Goal: Check status: Check status

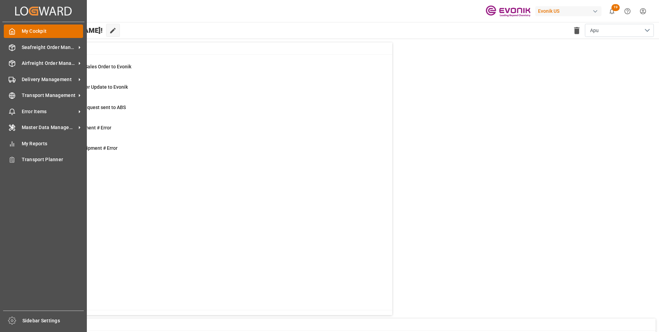
click at [14, 32] on icon at bounding box center [12, 32] width 5 height 6
click at [29, 50] on span "Seafreight Order Management" at bounding box center [49, 47] width 54 height 7
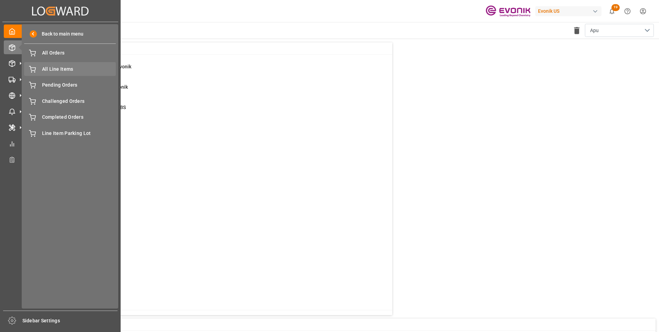
click at [56, 68] on span "All Line Items" at bounding box center [79, 68] width 74 height 7
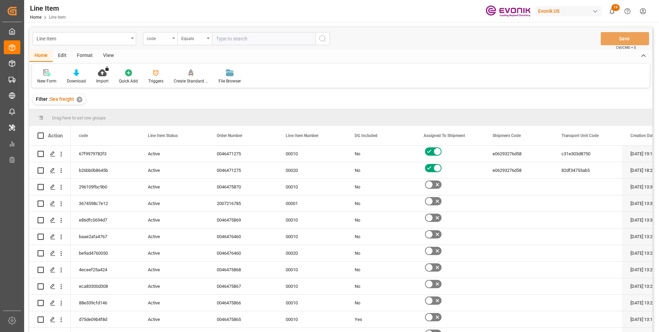
click at [173, 39] on div "code" at bounding box center [160, 38] width 34 height 13
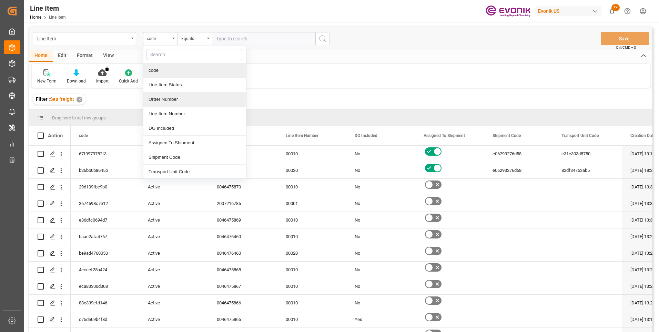
click at [161, 100] on div "Order Number" at bounding box center [194, 99] width 103 height 14
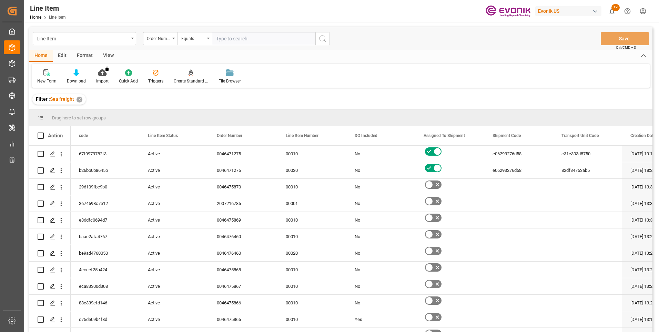
click at [242, 39] on input "text" at bounding box center [263, 38] width 103 height 13
paste input "0046465935"
type input "0046465935"
click at [319, 37] on icon "search button" at bounding box center [322, 38] width 8 height 8
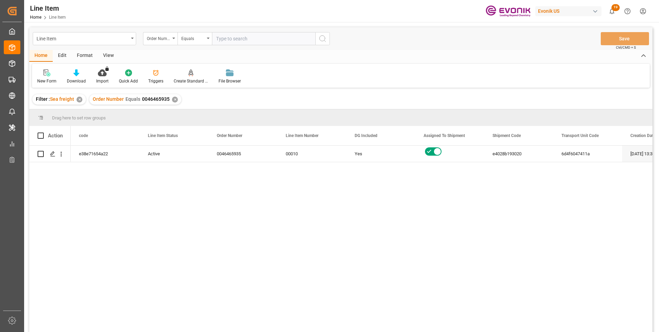
click at [111, 55] on div "View" at bounding box center [108, 56] width 21 height 12
click at [79, 75] on icon at bounding box center [78, 72] width 7 height 7
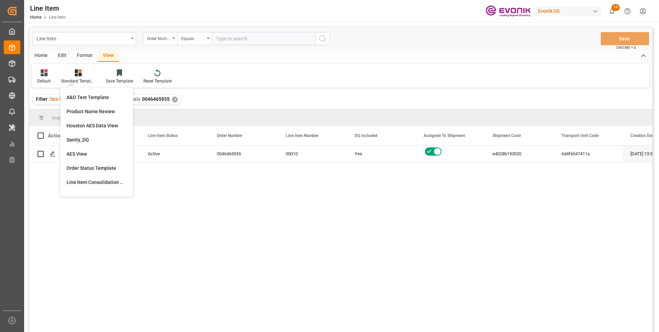
click at [80, 154] on div "AES View" at bounding box center [97, 153] width 60 height 7
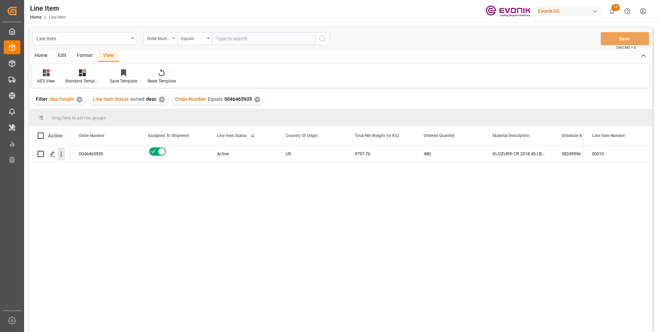
click at [62, 155] on icon "open menu" at bounding box center [61, 153] width 7 height 7
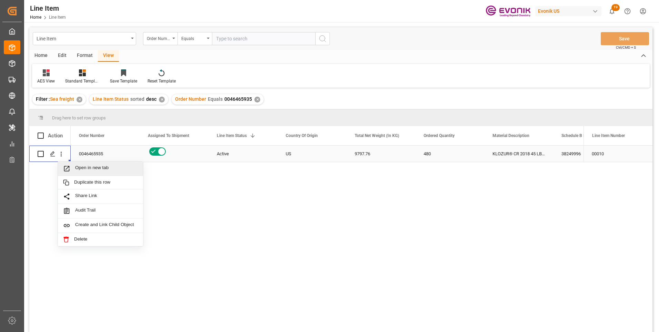
click at [73, 169] on span "Press SPACE to select this row." at bounding box center [69, 168] width 12 height 7
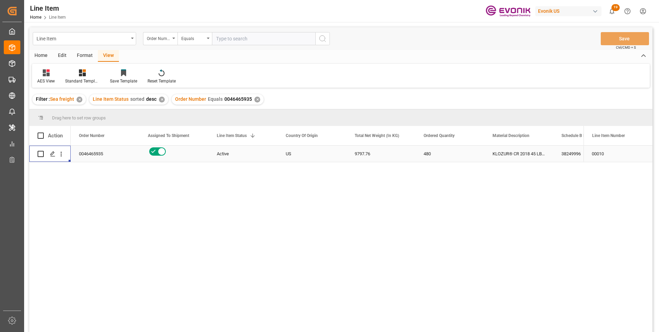
click at [559, 151] on div "38249996" at bounding box center [587, 153] width 69 height 16
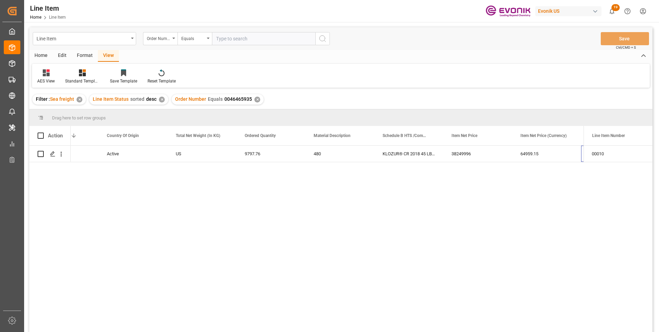
scroll to position [0, 179]
click at [183, 153] on div "9797.76" at bounding box center [201, 153] width 69 height 16
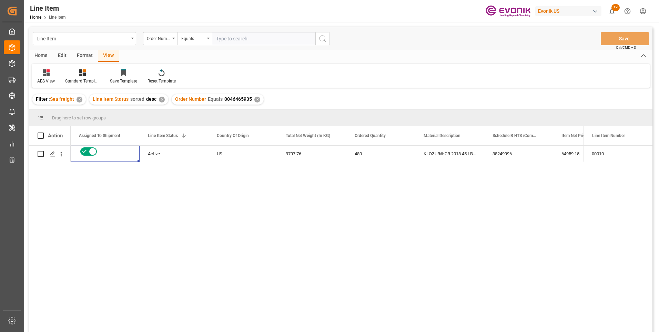
scroll to position [0, 0]
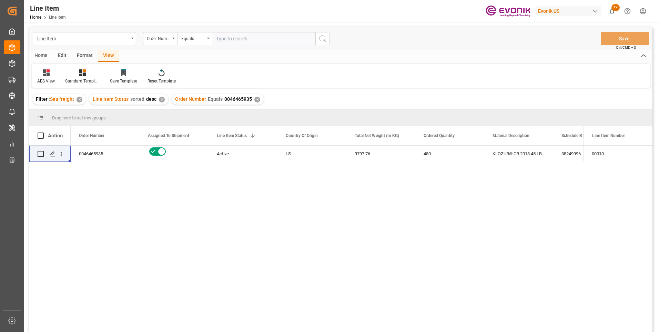
click at [235, 97] on span "0046465935" at bounding box center [238, 99] width 28 height 6
click at [240, 99] on span "0046465935" at bounding box center [238, 99] width 28 height 6
copy div "Number Equals 0046465935"
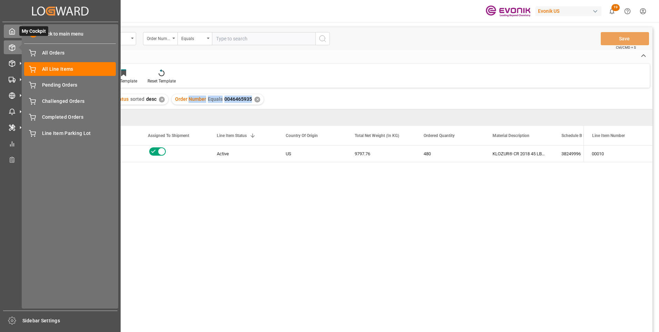
click at [14, 31] on icon at bounding box center [12, 31] width 7 height 7
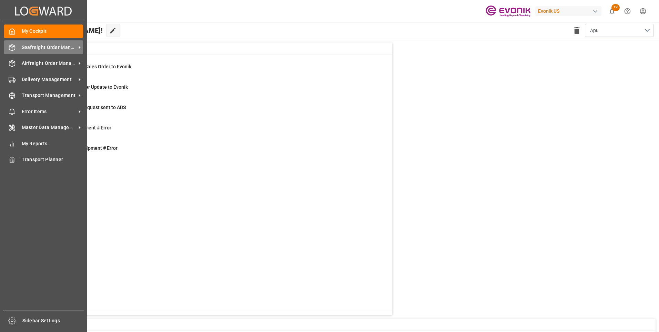
click at [36, 48] on span "Seafreight Order Management" at bounding box center [49, 47] width 54 height 7
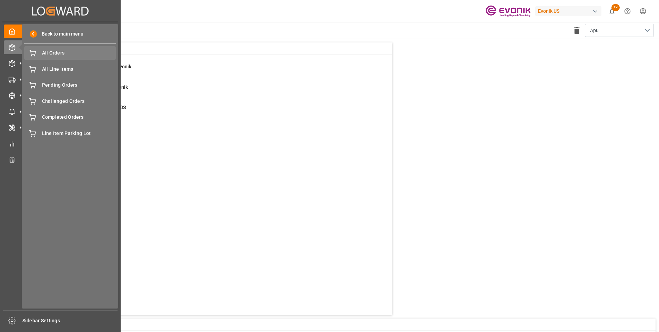
click at [52, 55] on span "All Orders" at bounding box center [79, 52] width 74 height 7
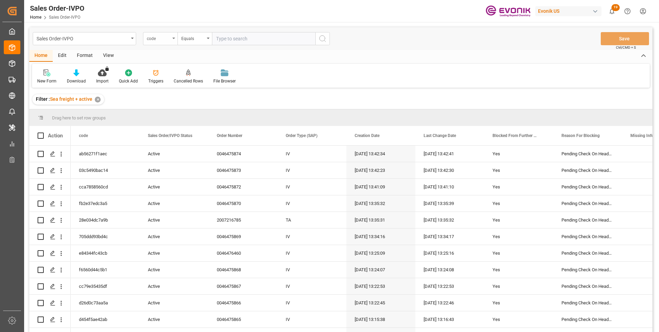
click at [169, 37] on div "code" at bounding box center [158, 38] width 23 height 8
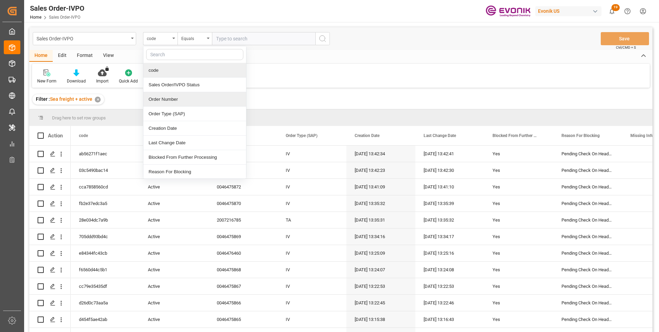
click at [162, 98] on div "Order Number" at bounding box center [194, 99] width 103 height 14
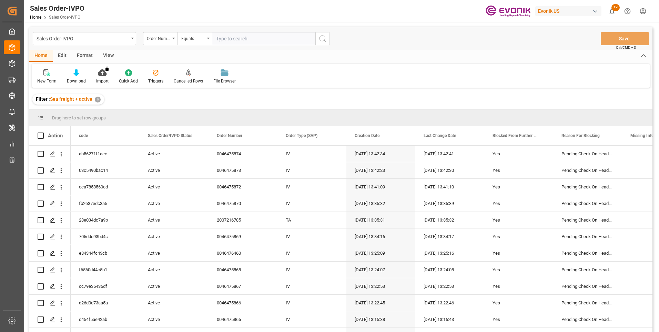
click at [224, 38] on input "text" at bounding box center [263, 38] width 103 height 13
paste input "NumberEquals0046465935"
click at [248, 38] on input "NumberEquals0046465935" at bounding box center [263, 38] width 103 height 13
type input "0046465935"
click at [326, 37] on icon "search button" at bounding box center [322, 38] width 8 height 8
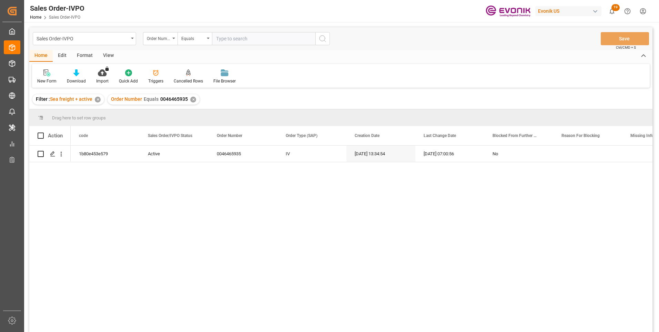
click at [231, 40] on input "text" at bounding box center [263, 38] width 103 height 13
paste input "0046469923"
type input "0046469923"
click at [321, 39] on icon "search button" at bounding box center [322, 38] width 8 height 8
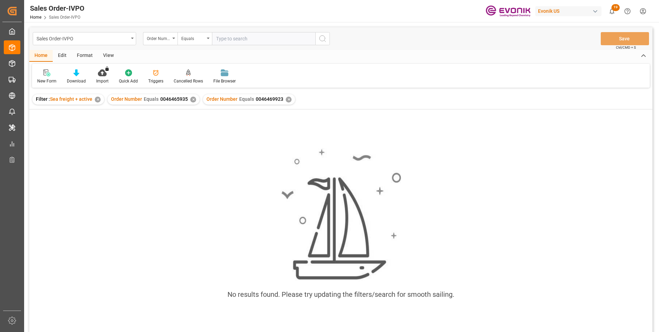
click at [191, 100] on div "✕" at bounding box center [193, 99] width 6 height 6
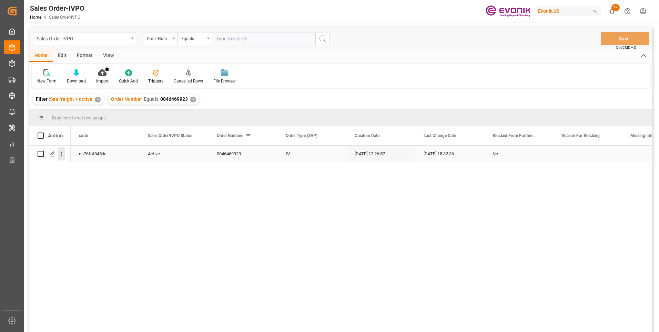
click at [59, 154] on icon "open menu" at bounding box center [61, 153] width 7 height 7
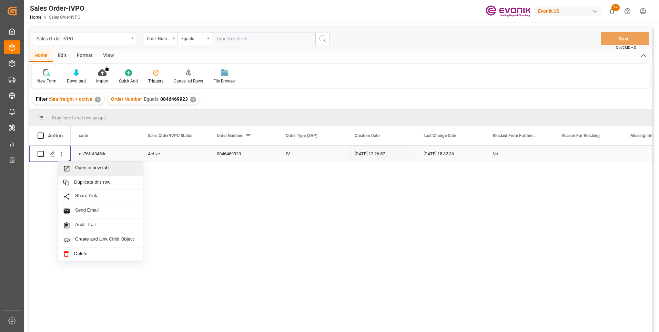
click at [79, 167] on span "Open in new tab" at bounding box center [106, 168] width 63 height 7
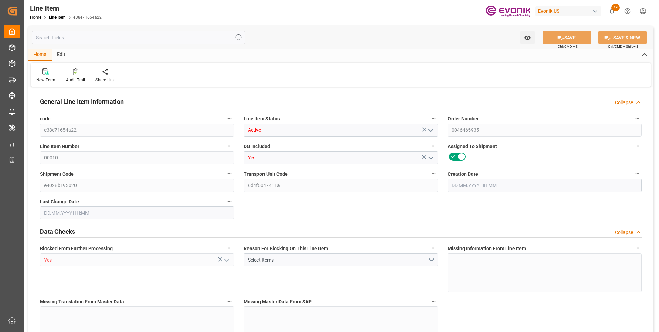
type input "20"
type input "10637.76"
type input "9797.76"
type input "25.3018"
type input "480"
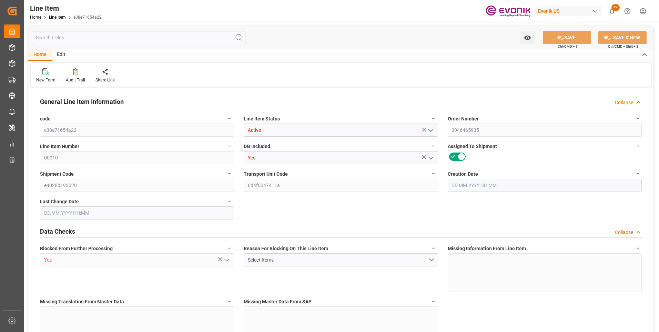
type input "64959.15"
type input "480"
type input "10637.76"
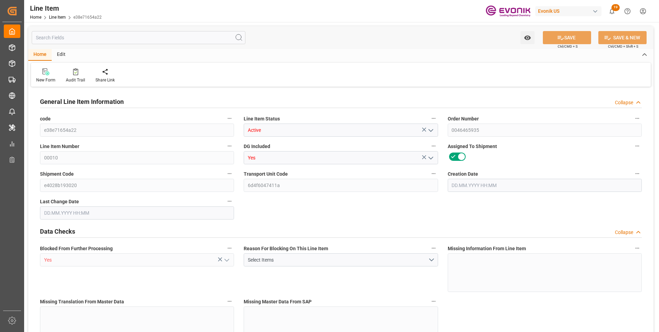
type input "11117.76"
type input "9797.76"
type input "25.3018"
type input "25301.76"
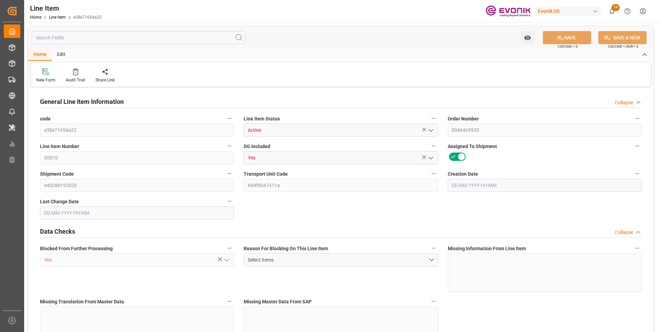
type input "0"
type input "29.07.2025 13:34"
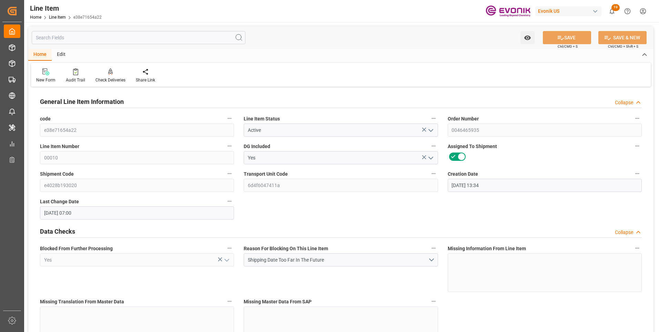
type input "18.09.2025 07:00"
type input "14.01.2026"
type input "17.12.2025"
type input "12.12.2025"
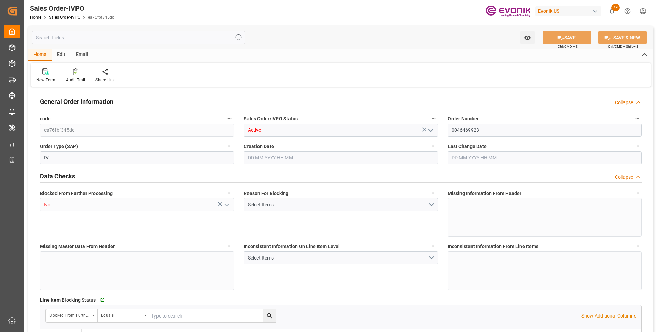
type input "BEANR"
type input "0"
type input "1"
type input "2"
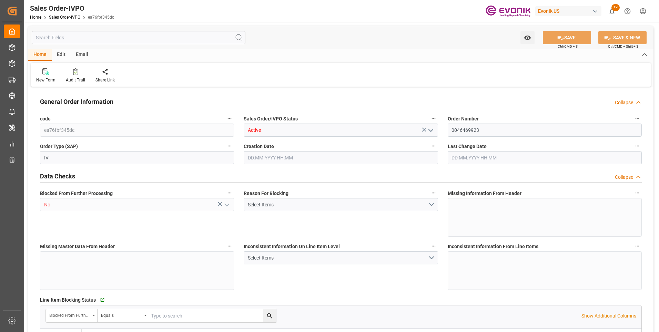
type input "19516.8"
type input "51.2786"
type input "17000"
type input "30"
type input "22.08.2025 12:26"
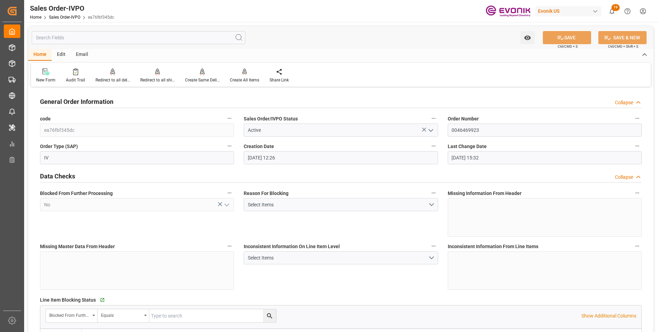
type input "01.10.2025 15:32"
click at [120, 39] on input "text" at bounding box center [139, 37] width 214 height 13
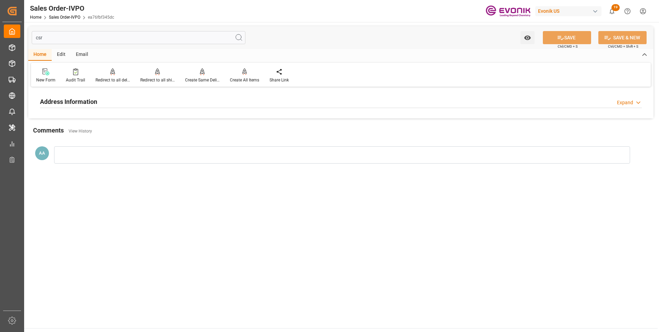
type input "csr"
click at [82, 101] on h2 "Address Information" at bounding box center [68, 101] width 57 height 9
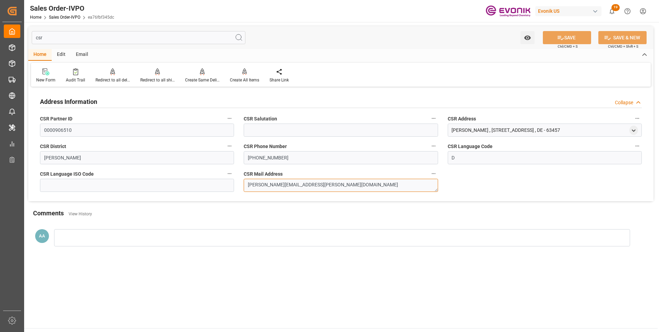
drag, startPoint x: 302, startPoint y: 184, endPoint x: 223, endPoint y: 184, distance: 78.2
click at [223, 184] on div "Address Information Collapse CSR Partner ID 0000906510 CSR Salutation CSR Addre…" at bounding box center [340, 145] width 625 height 112
